Goal: Task Accomplishment & Management: Manage account settings

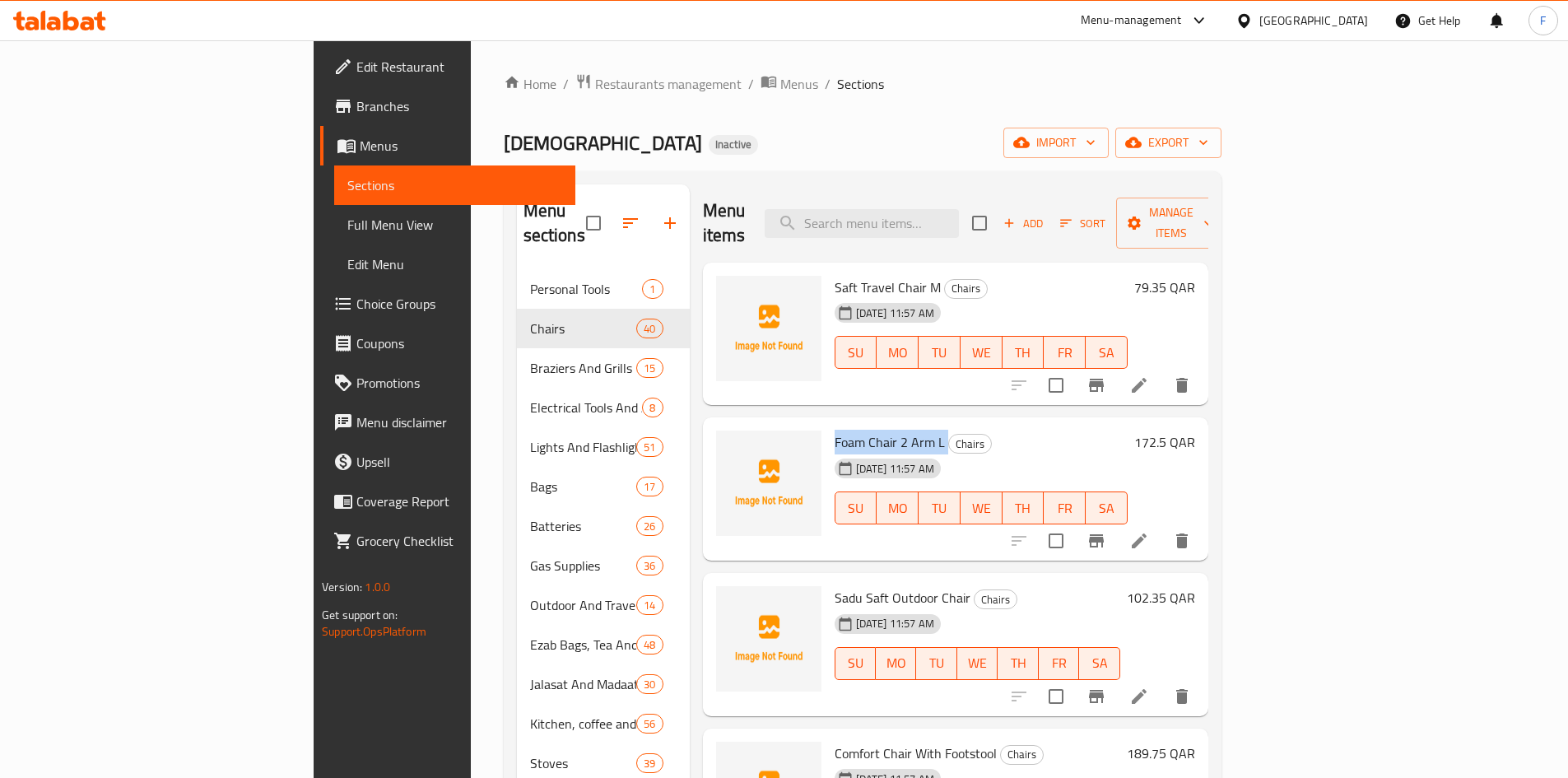
click at [839, 429] on span "Foam Chair 2 Arm L" at bounding box center [890, 441] width 111 height 25
click at [835, 275] on span "Saft Travel Chair M" at bounding box center [888, 286] width 106 height 25
click at [1149, 375] on icon at bounding box center [1140, 385] width 20 height 20
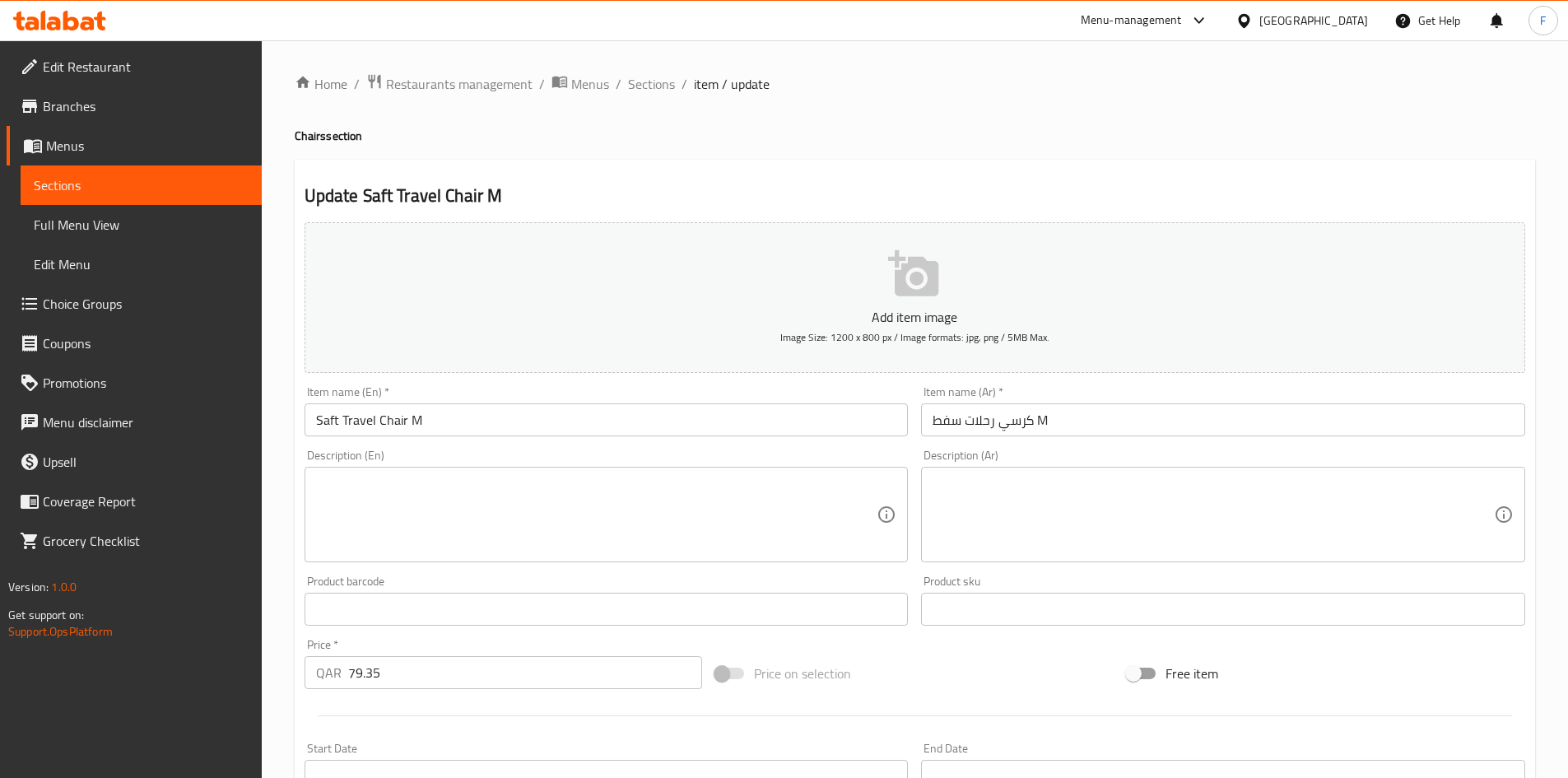
click at [323, 119] on div "Home / Restaurants management / Menus / Sections / item / update Chairs section…" at bounding box center [914, 601] width 1240 height 1057
click at [1042, 421] on input "كرسي رحلات سفط M" at bounding box center [1223, 420] width 604 height 33
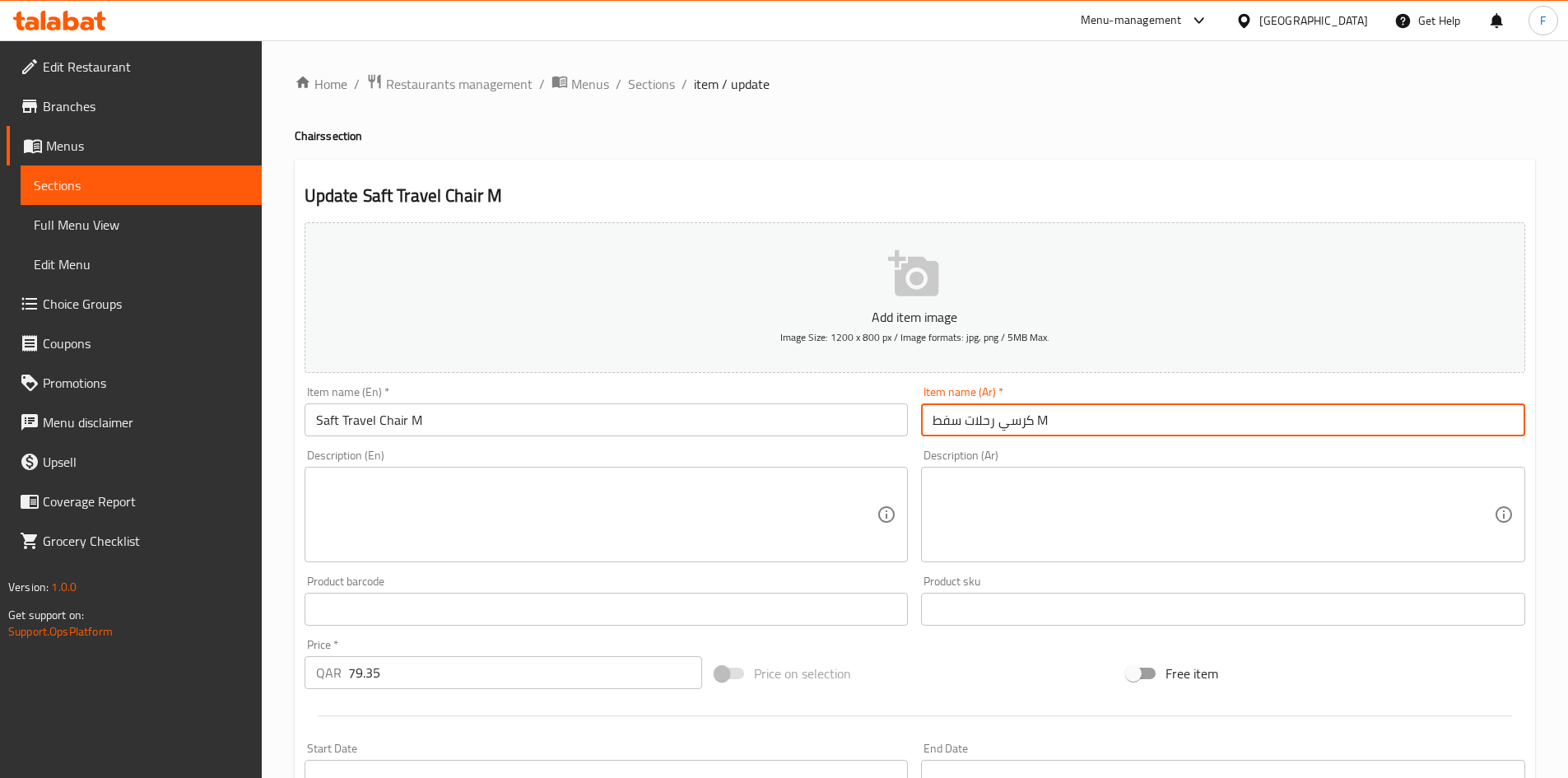
click at [1042, 421] on input "كرسي رحلات سفط M" at bounding box center [1223, 420] width 604 height 33
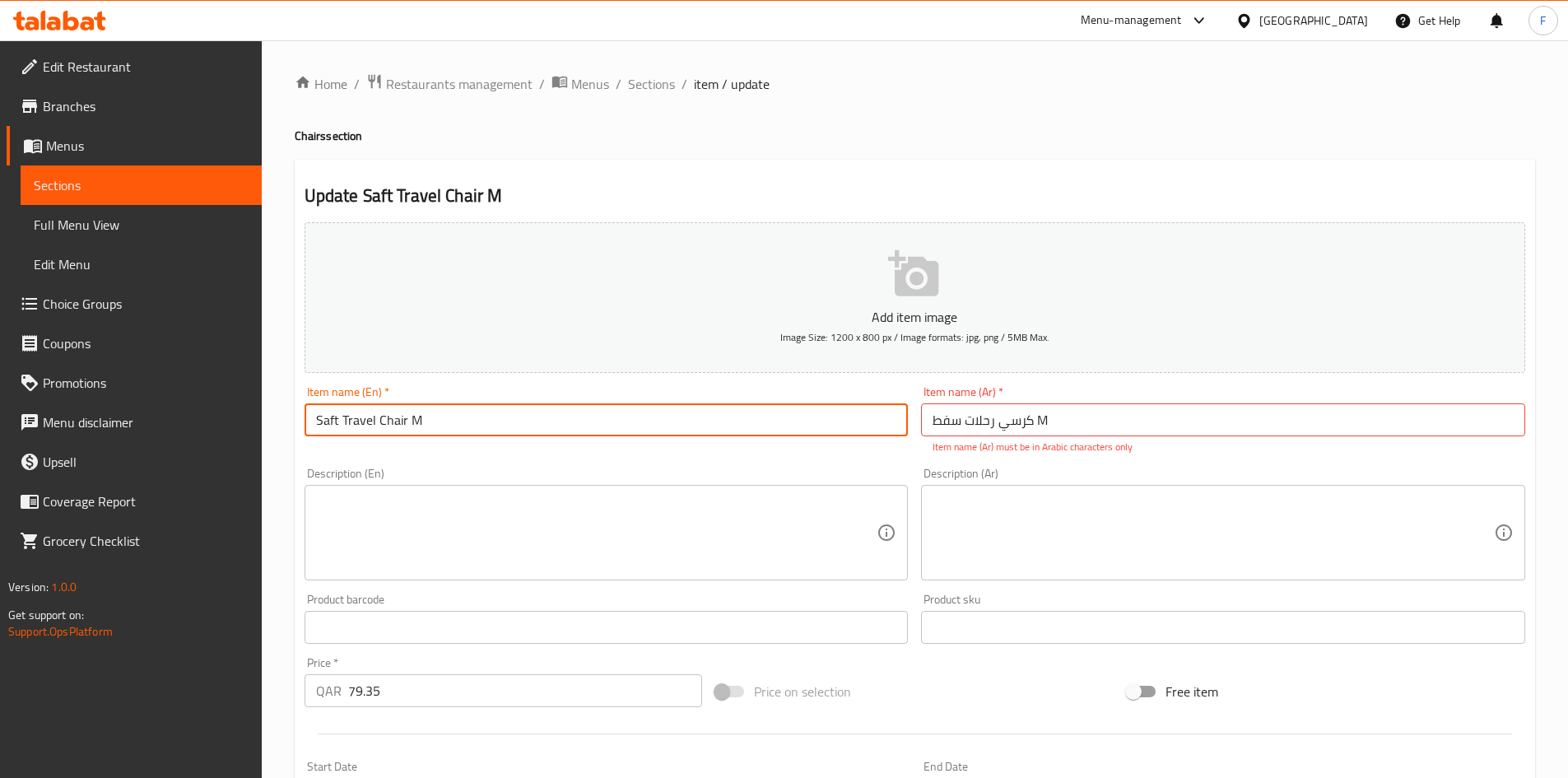
click at [412, 421] on input "Saft Travel Chair M" at bounding box center [607, 420] width 604 height 33
